Goal: Task Accomplishment & Management: Use online tool/utility

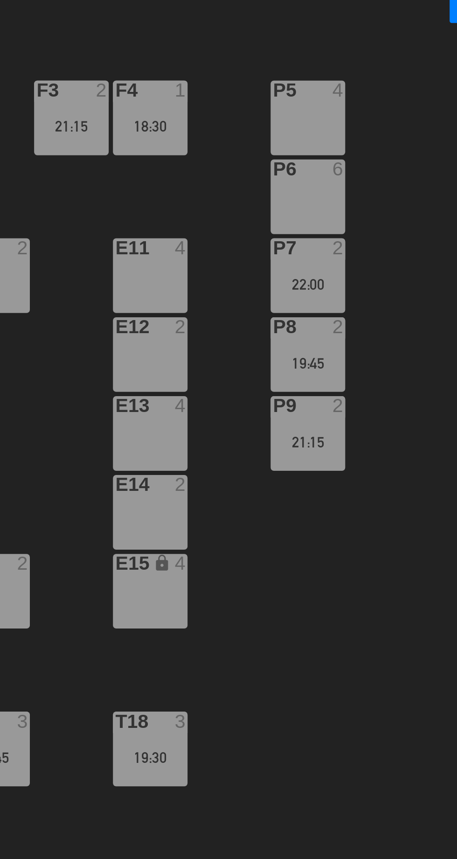
click at [349, 231] on div "19:45" at bounding box center [346, 229] width 33 height 7
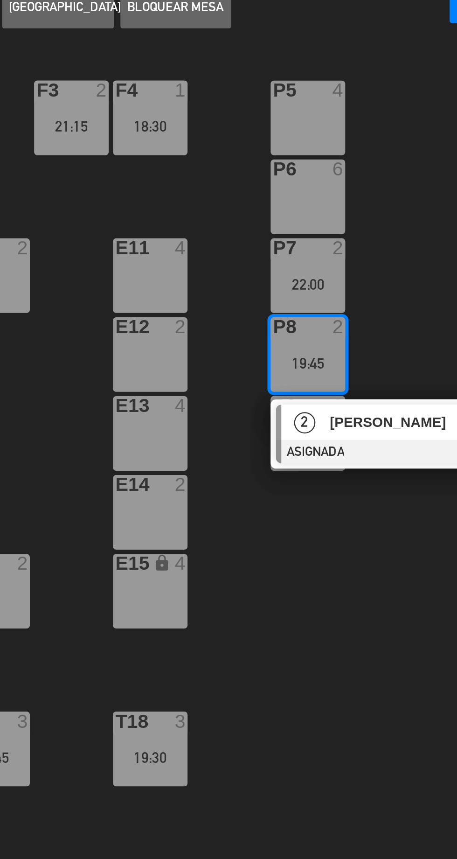
click at [352, 115] on div "P5 4" at bounding box center [346, 121] width 33 height 33
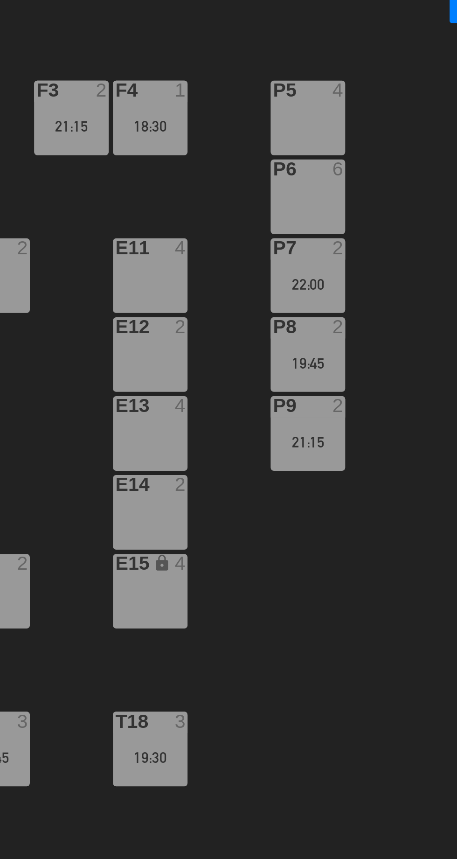
click at [350, 379] on div "P5 4 F1 8 F3 2 21:15 F4 1 18:30 P6 6 F2 lock 2 P7 2 22:00 E10 2 E11 4 P8 2 19:4…" at bounding box center [289, 473] width 336 height 768
click at [340, 263] on div "21:15" at bounding box center [346, 263] width 33 height 7
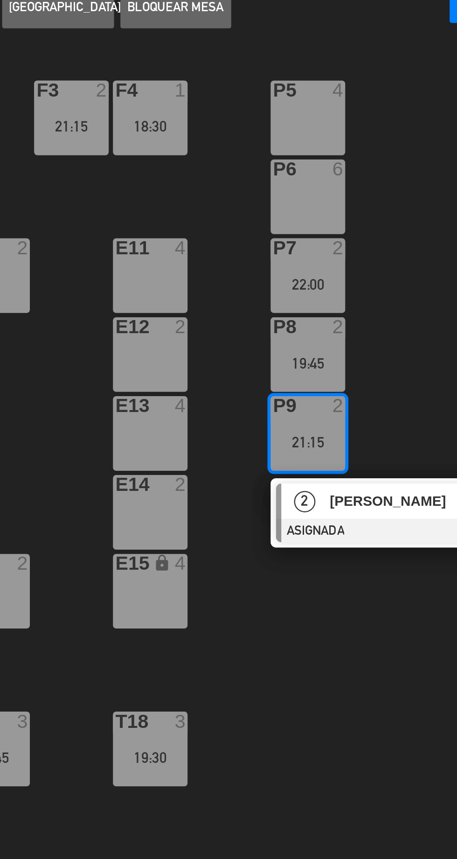
click at [349, 114] on div "P5 4" at bounding box center [346, 109] width 33 height 9
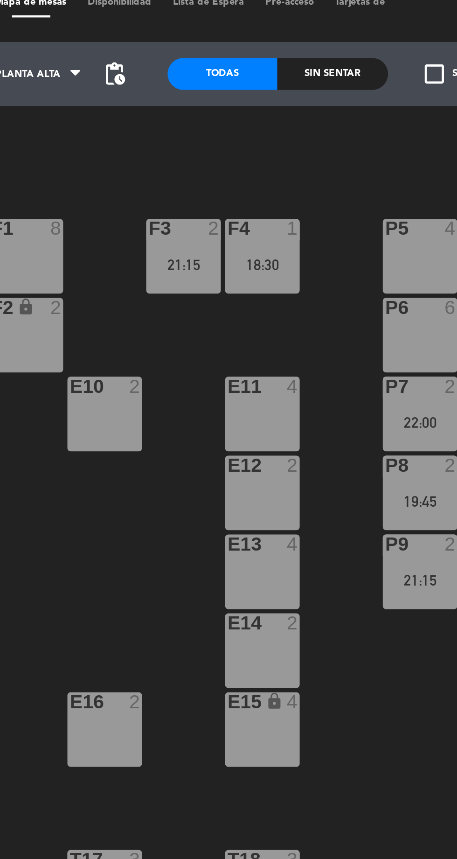
click at [352, 247] on div at bounding box center [346, 247] width 15 height 8
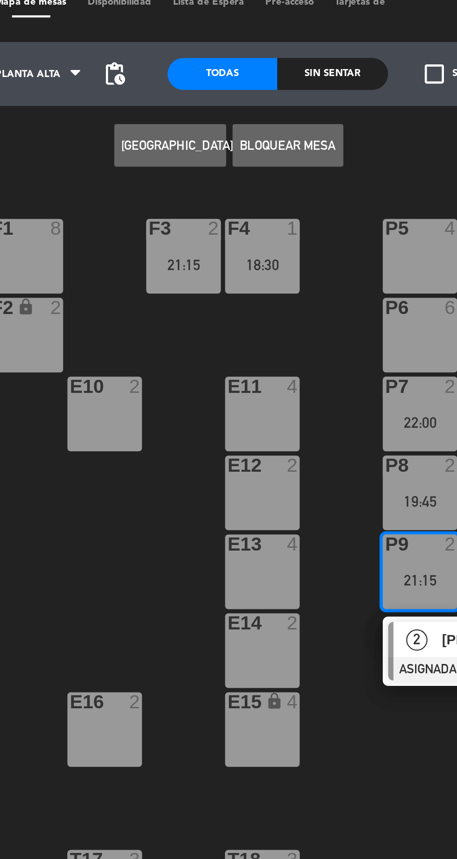
click at [344, 112] on div at bounding box center [346, 109] width 15 height 8
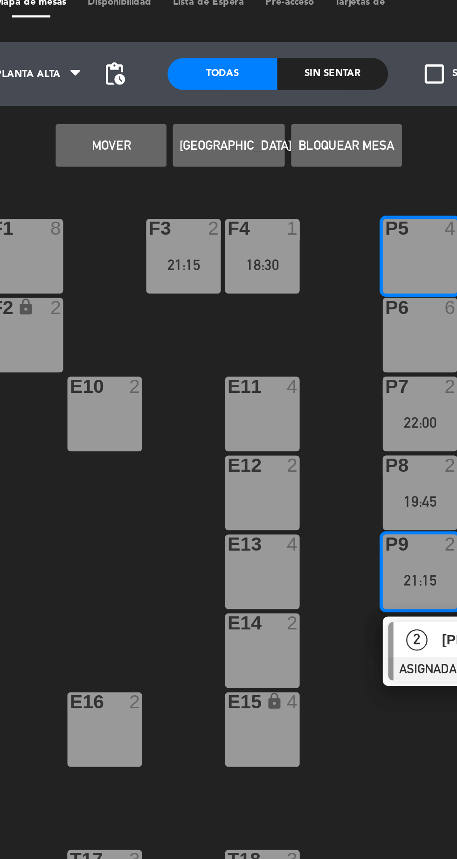
click at [202, 73] on button "Mover" at bounding box center [211, 73] width 48 height 19
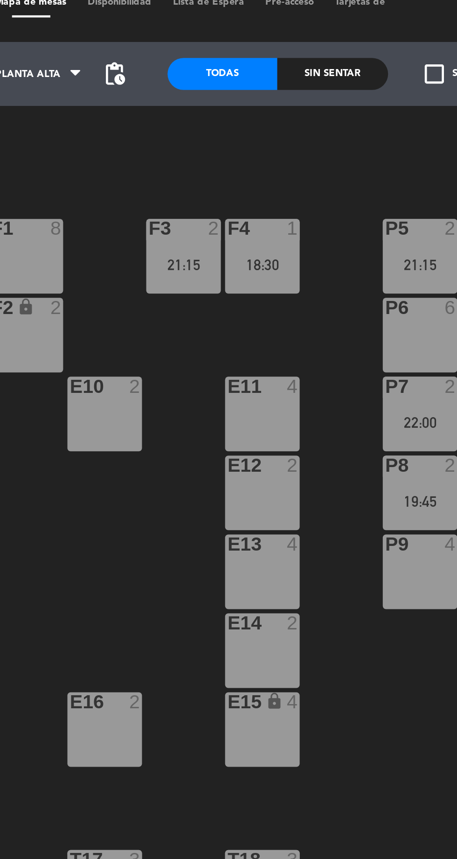
click at [349, 187] on div "P7 2 22:00" at bounding box center [346, 190] width 33 height 33
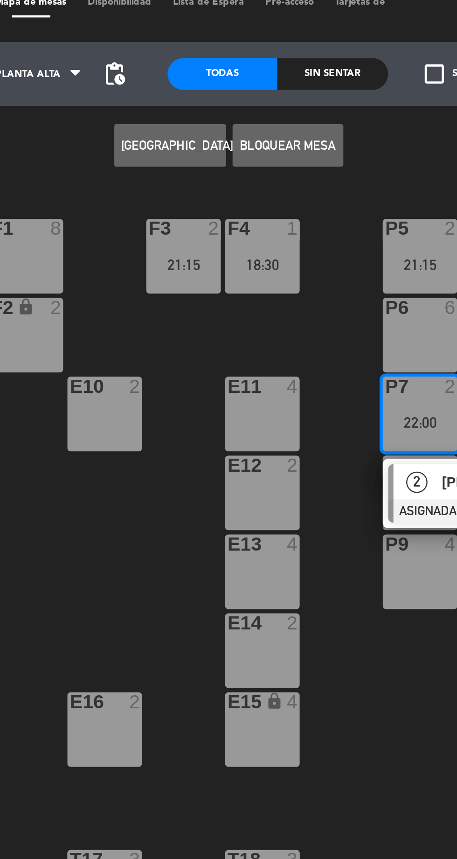
click at [347, 255] on div "P9 4" at bounding box center [346, 259] width 33 height 33
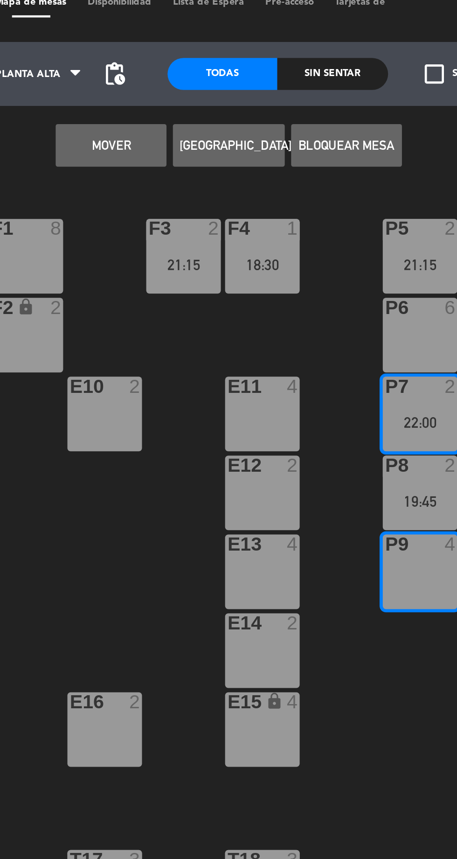
click at [203, 75] on button "Mover" at bounding box center [211, 73] width 48 height 19
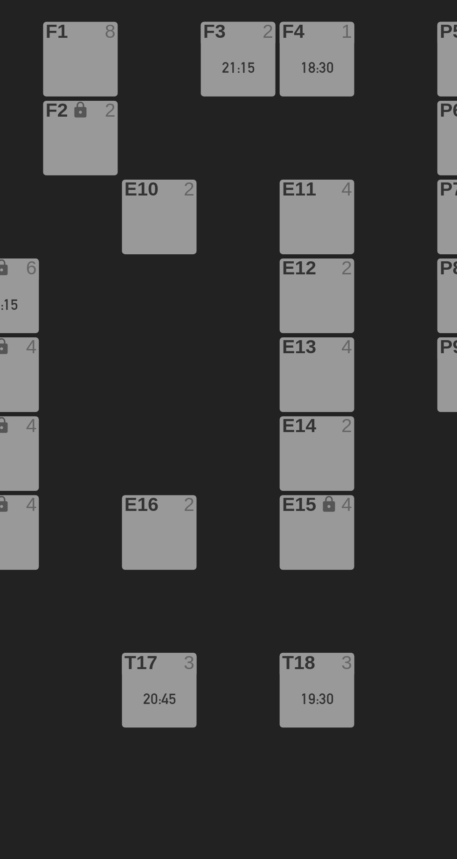
click at [204, 402] on div "20:45" at bounding box center [208, 401] width 33 height 7
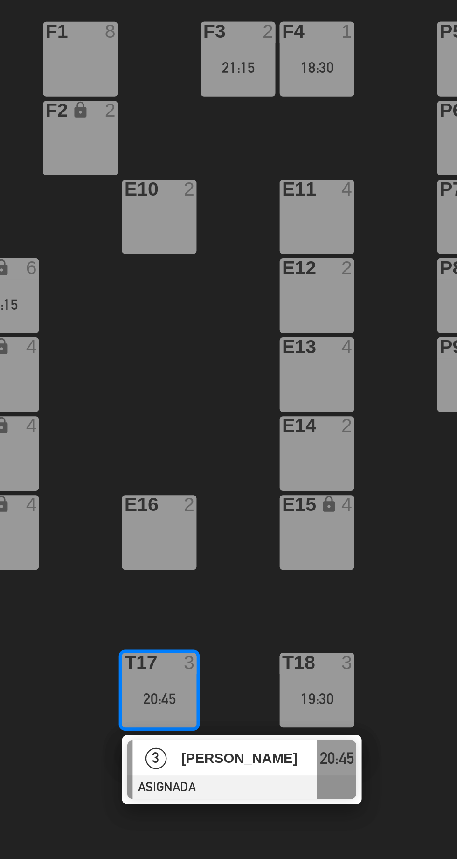
click at [244, 427] on span "[PERSON_NAME]" at bounding box center [248, 428] width 60 height 10
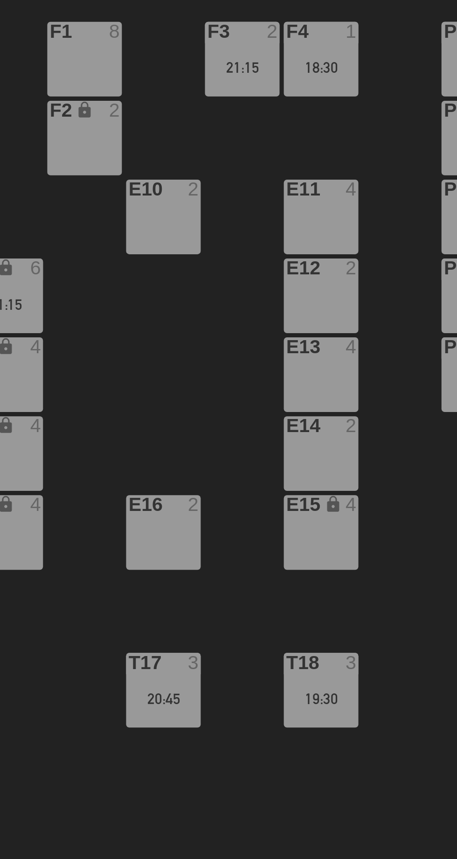
click at [203, 400] on div "20:45" at bounding box center [208, 401] width 33 height 7
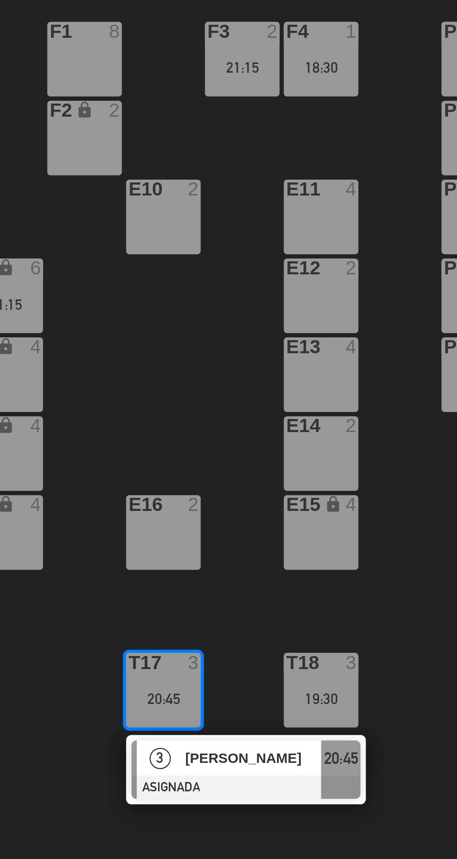
click at [233, 431] on span "[PERSON_NAME]" at bounding box center [248, 428] width 60 height 10
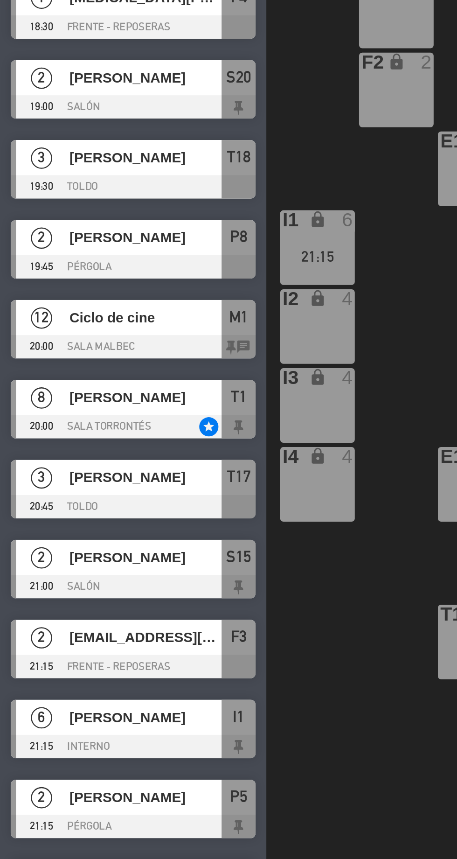
click at [147, 454] on div "P5 2 21:15 F1 8 F3 2 21:15 F4 1 18:30 P6 6 F2 lock 2 P7 6 E10 2 E11 4 P8 2 19:4…" at bounding box center [289, 473] width 336 height 768
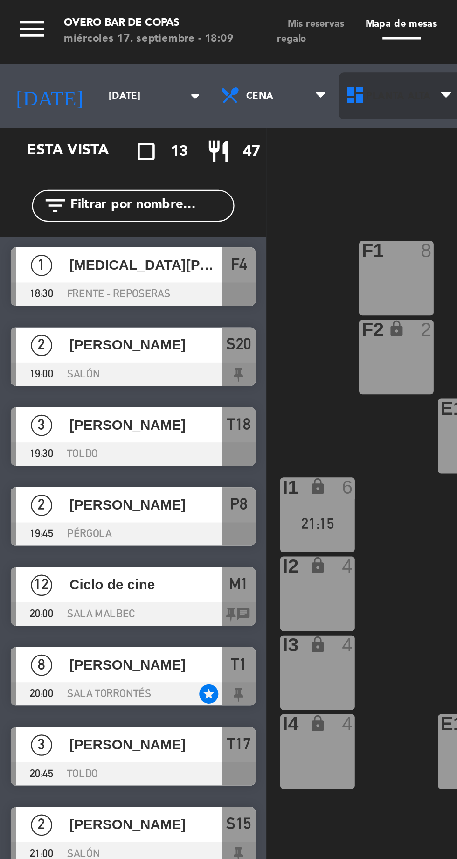
click at [160, 36] on span "Planta Alta" at bounding box center [175, 42] width 55 height 21
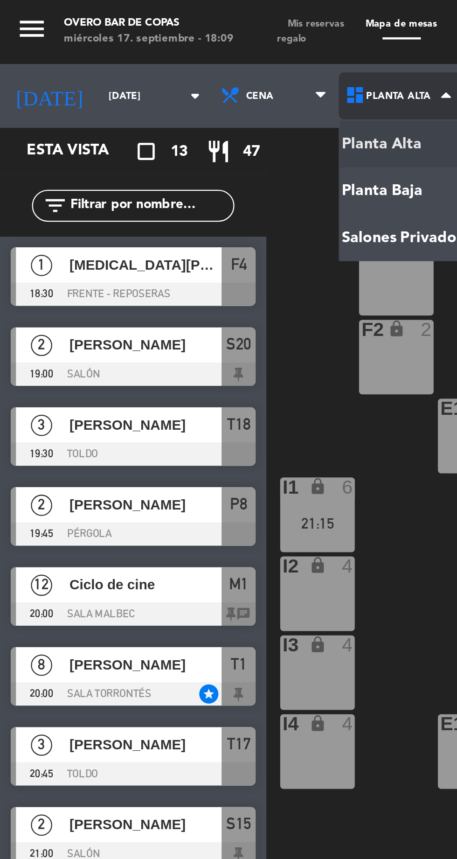
click at [156, 86] on ng-component "menu Overo Bar de Copas [DATE] 17. septiembre - 18:09 Mis reservas Mapa de mesa…" at bounding box center [228, 428] width 457 height 857
